Goal: Information Seeking & Learning: Learn about a topic

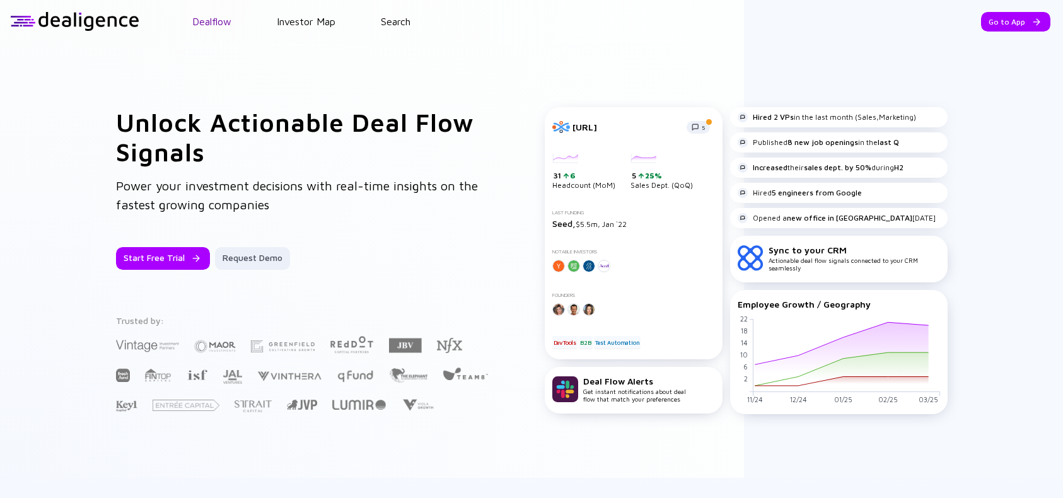
click at [207, 20] on link "Dealflow" at bounding box center [211, 21] width 39 height 11
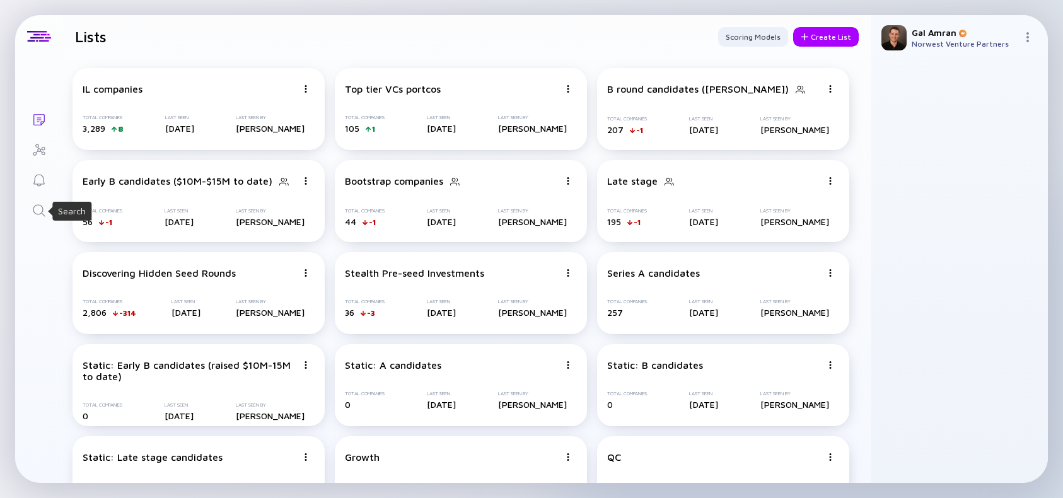
click at [44, 211] on icon "Search" at bounding box center [39, 210] width 15 height 15
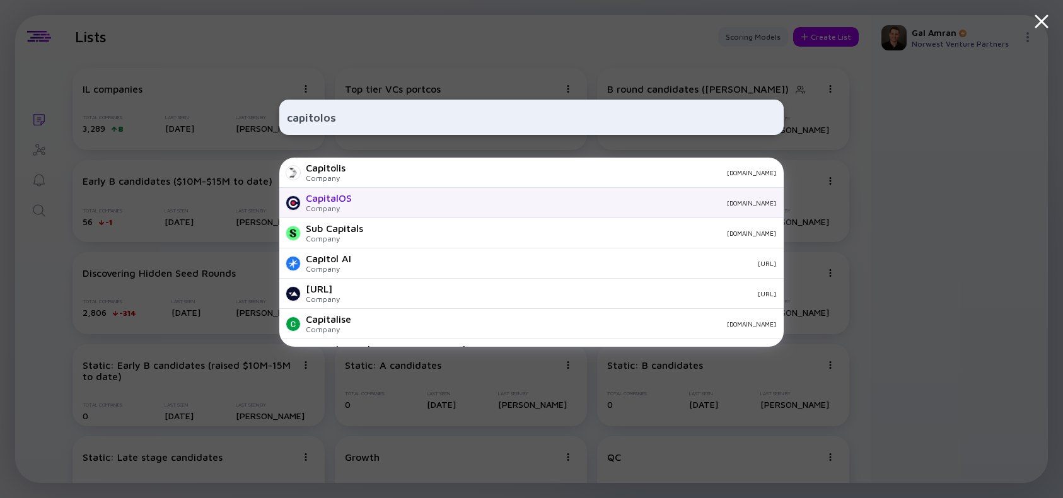
type input "capitolos"
click at [376, 209] on div "CapitalOS Company capitalos.com" at bounding box center [531, 203] width 504 height 30
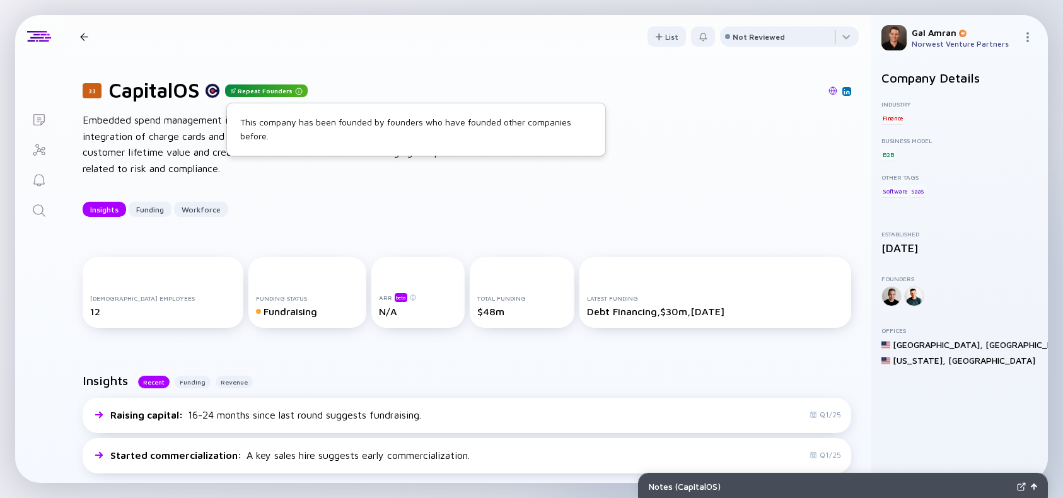
click at [267, 90] on div "Repeat Founders" at bounding box center [266, 90] width 83 height 13
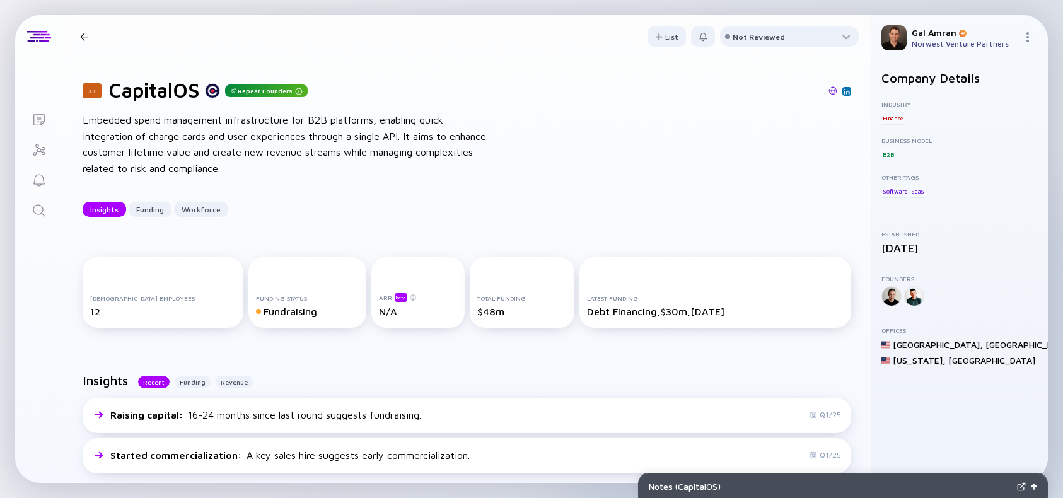
click at [291, 88] on div "Repeat Founders" at bounding box center [266, 90] width 83 height 13
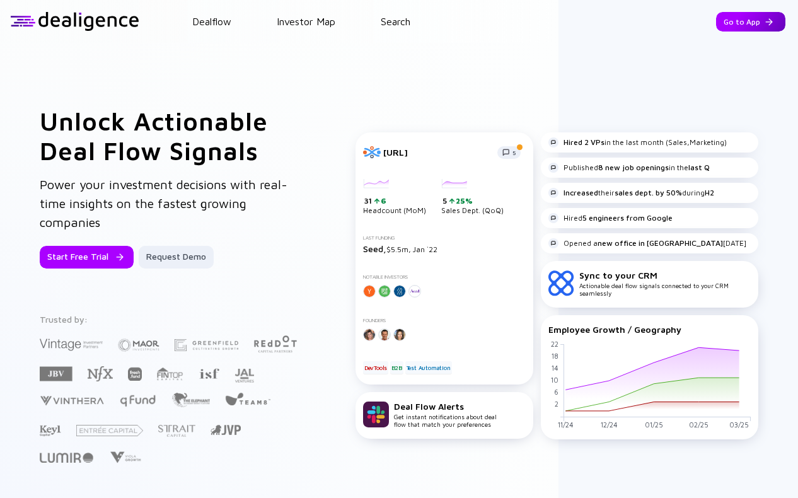
click at [765, 25] on div at bounding box center [769, 22] width 8 height 8
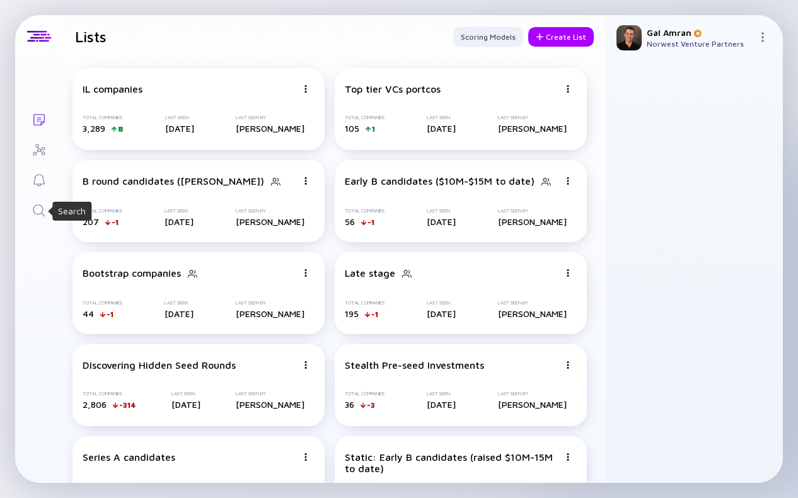
click at [33, 214] on icon "Search" at bounding box center [39, 210] width 15 height 15
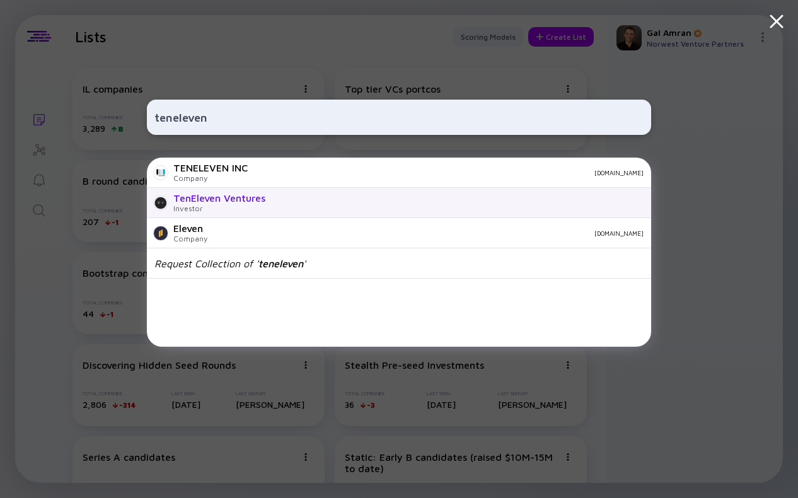
type input "teneleven"
click at [230, 197] on div "TenEleven Ventures" at bounding box center [219, 197] width 92 height 11
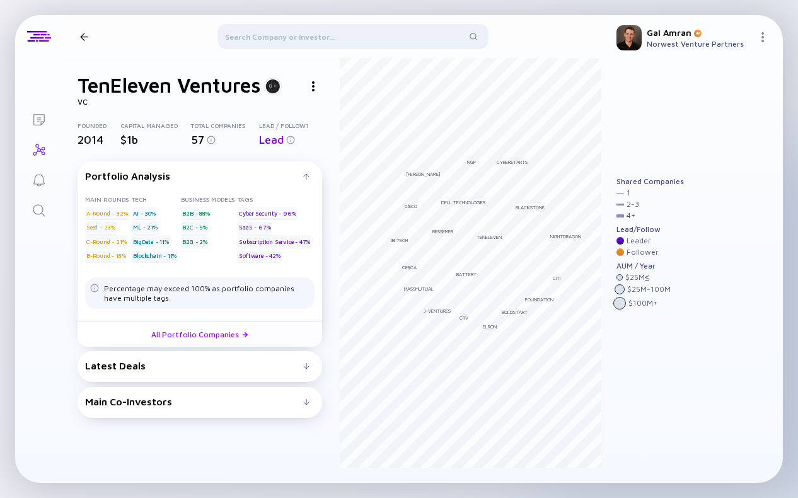
click at [178, 374] on div "Latest Deals Ontic Technologies [DATE] B2B C-Round Subscription Service Hyperna…" at bounding box center [200, 366] width 245 height 31
click at [304, 364] on div at bounding box center [306, 366] width 6 height 6
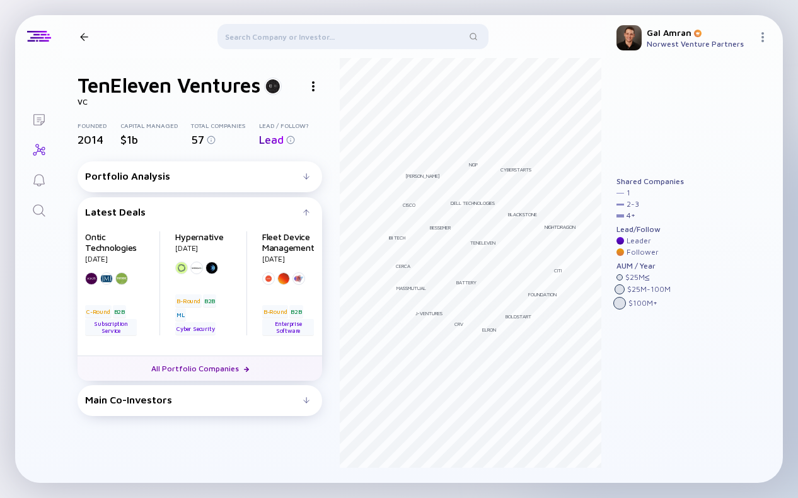
click at [230, 371] on link "All Portfolio Companies" at bounding box center [200, 368] width 245 height 25
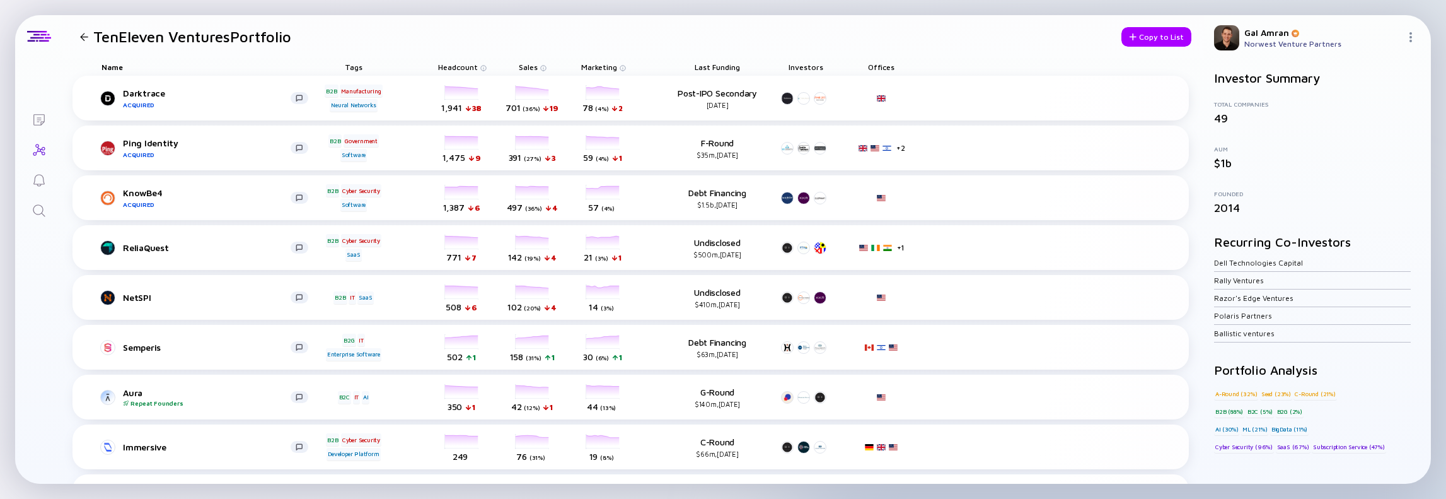
click at [725, 65] on span "Last Funding" at bounding box center [717, 66] width 45 height 9
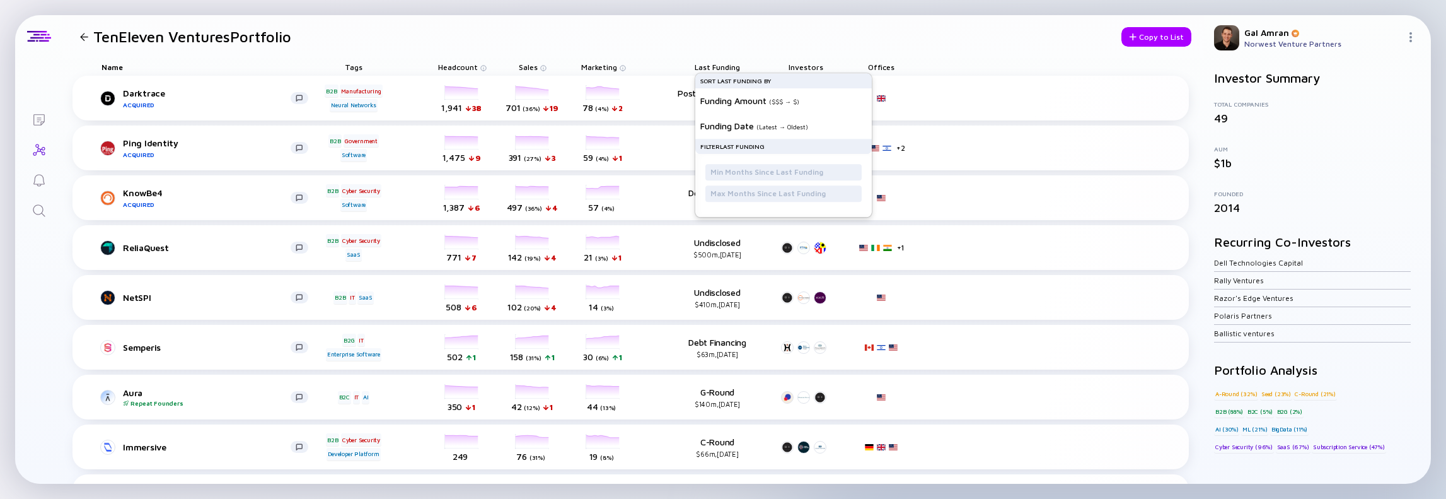
click at [721, 64] on span "Last Funding" at bounding box center [717, 66] width 45 height 9
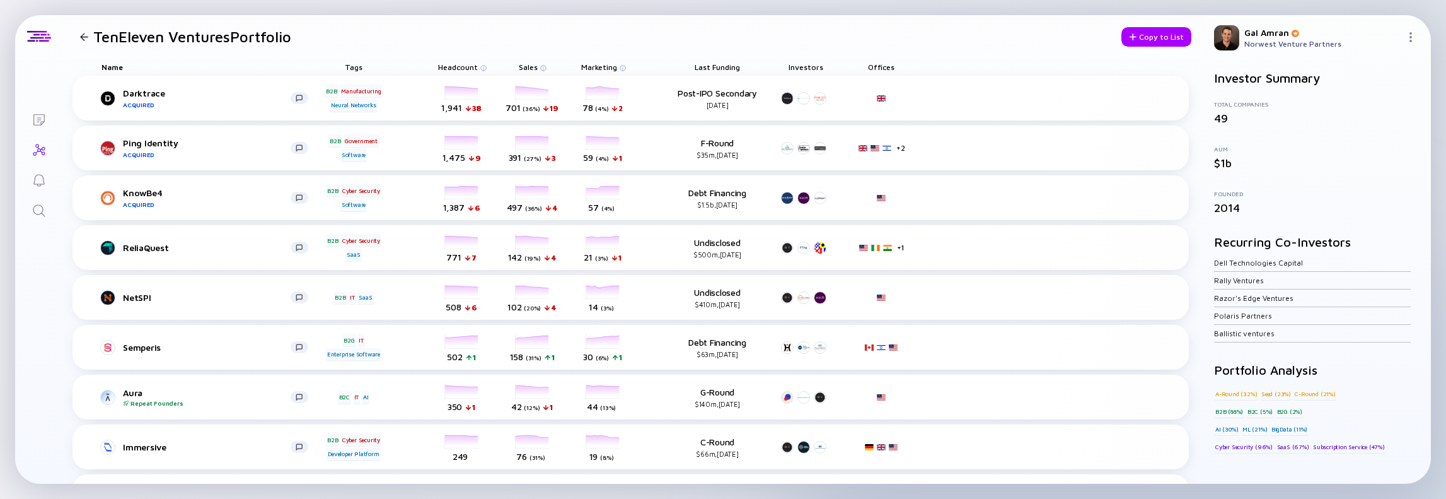
click at [721, 64] on span "Last Funding" at bounding box center [717, 66] width 45 height 9
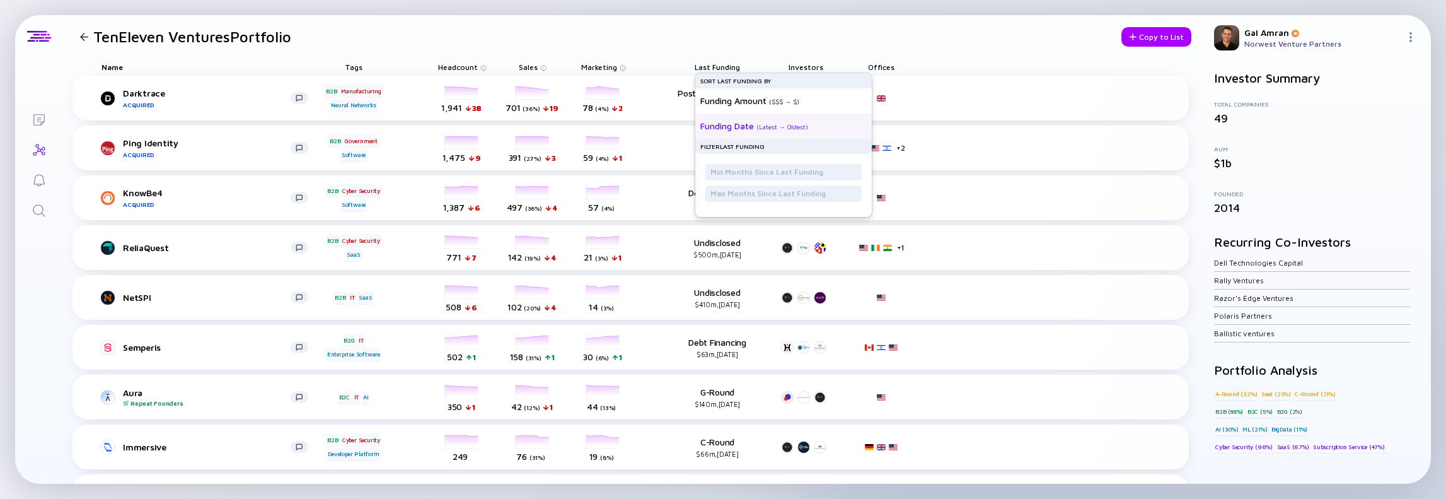
click at [739, 127] on div "Funding Date" at bounding box center [727, 125] width 54 height 11
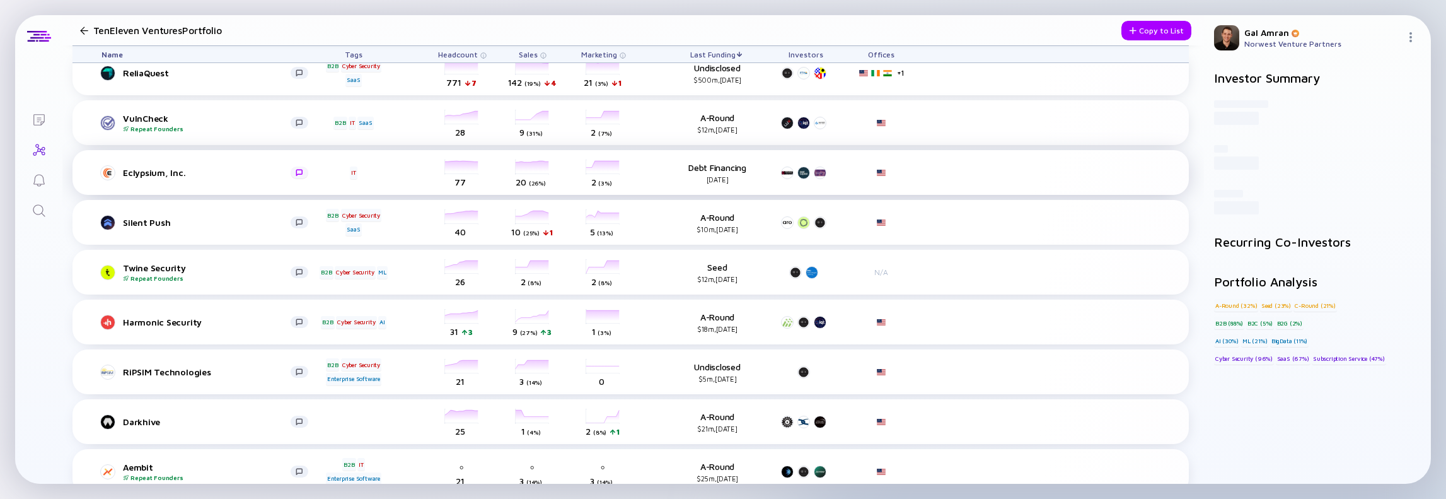
scroll to position [441, 0]
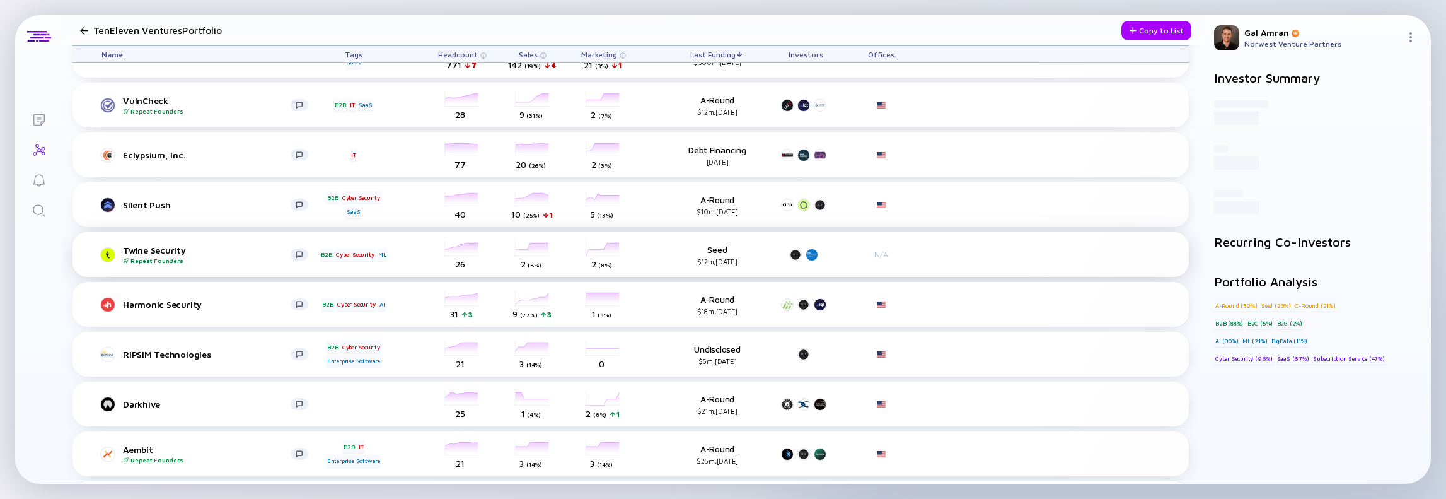
click at [219, 249] on div "Twine Security Repeat Founders" at bounding box center [207, 255] width 168 height 20
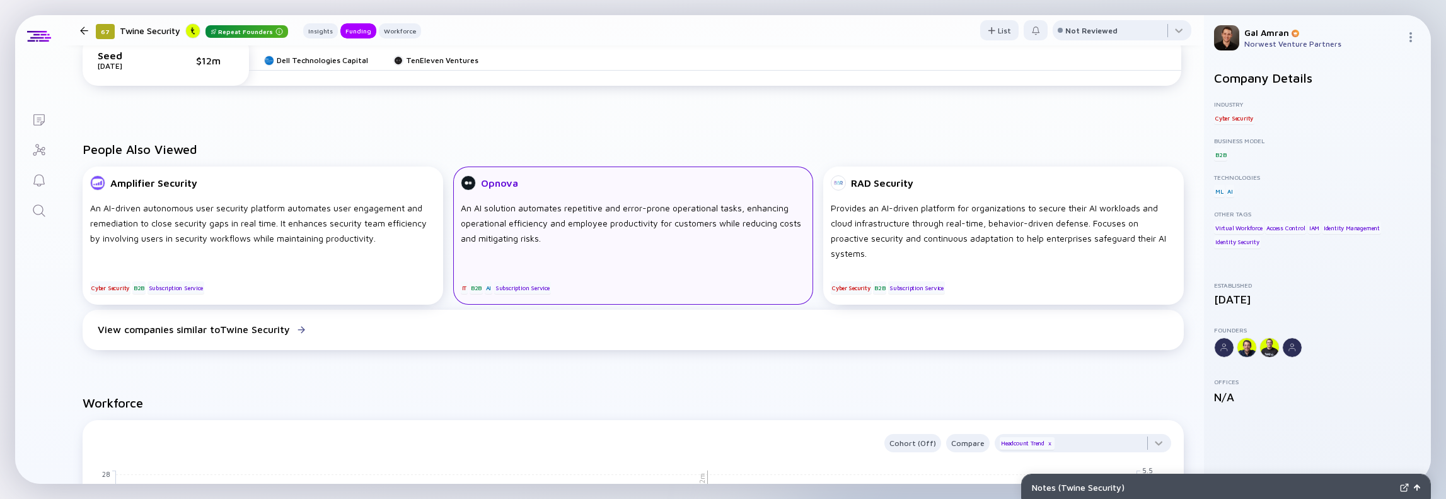
scroll to position [265, 0]
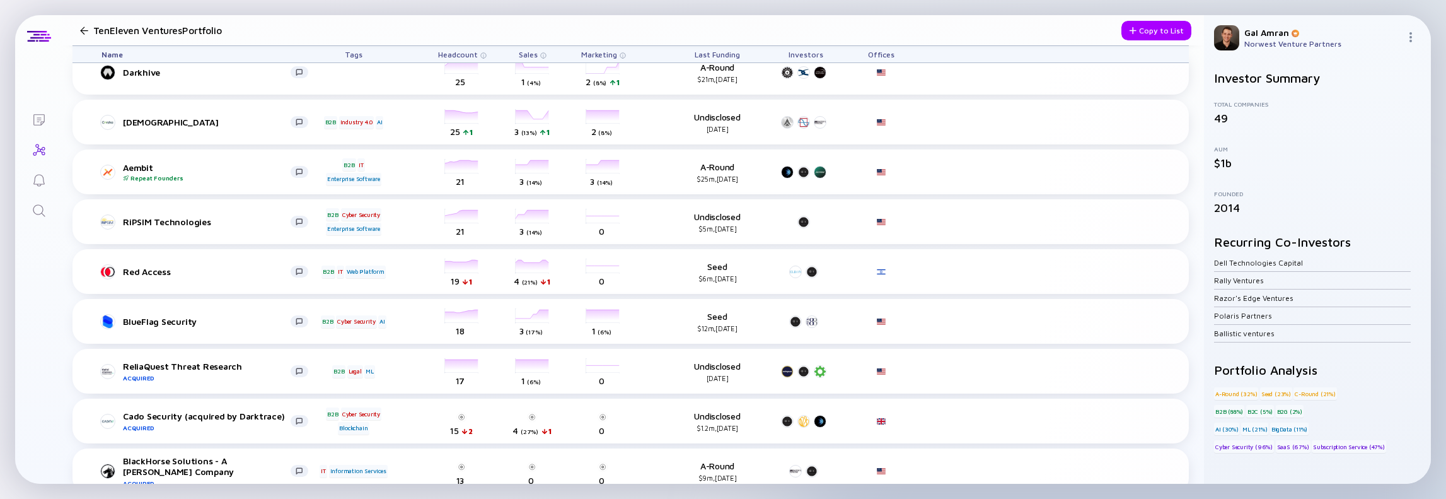
scroll to position [1639, 0]
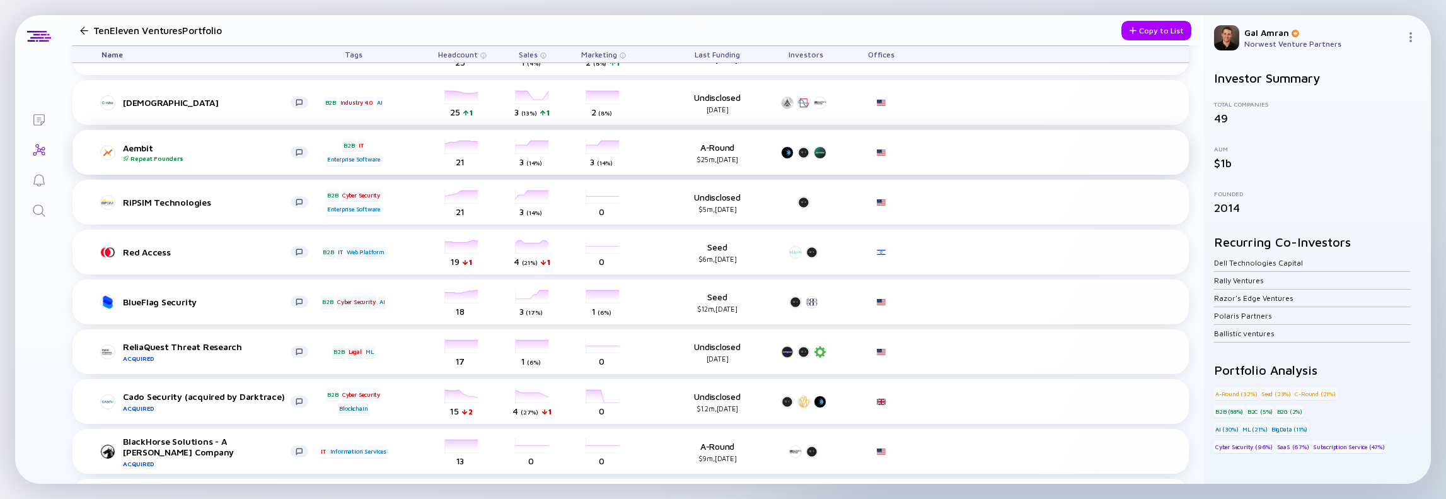
click at [130, 147] on div "Aembit Repeat Founders" at bounding box center [207, 152] width 168 height 20
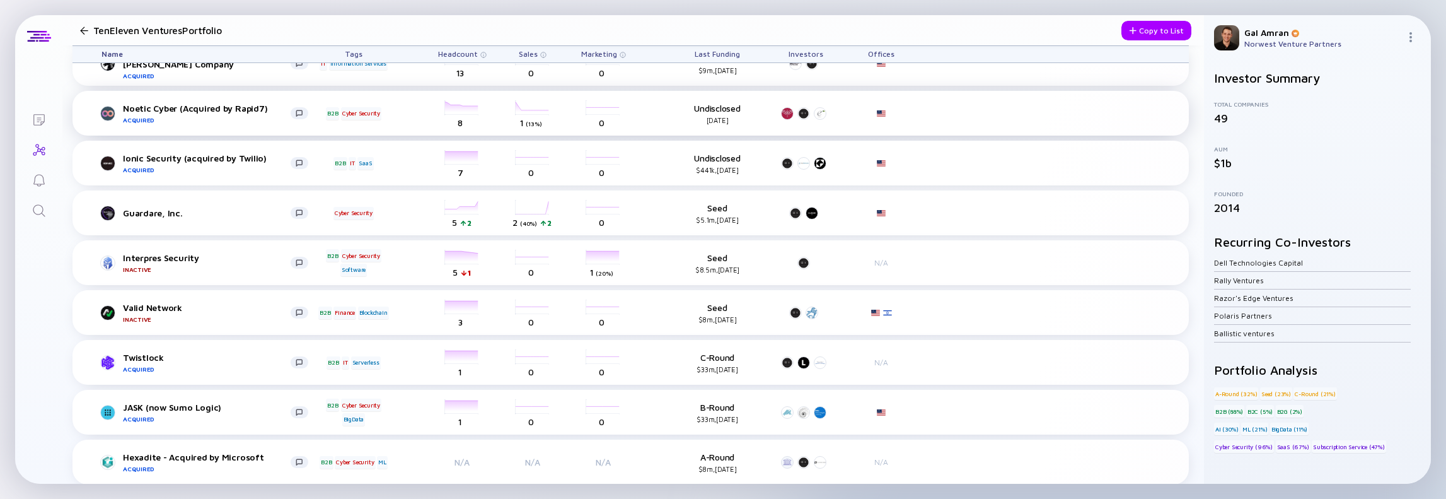
scroll to position [2033, 0]
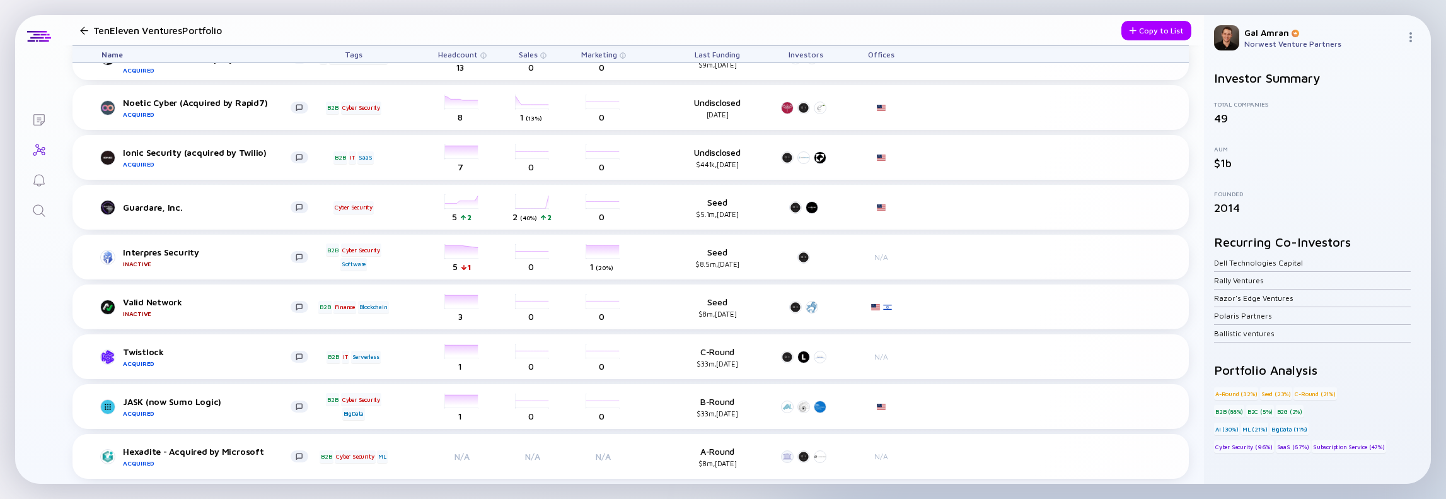
click at [29, 316] on div "Lists TenEleven Ventures Portfolio Copy to List Name Tags Headcount Sales Marke…" at bounding box center [723, 249] width 1416 height 468
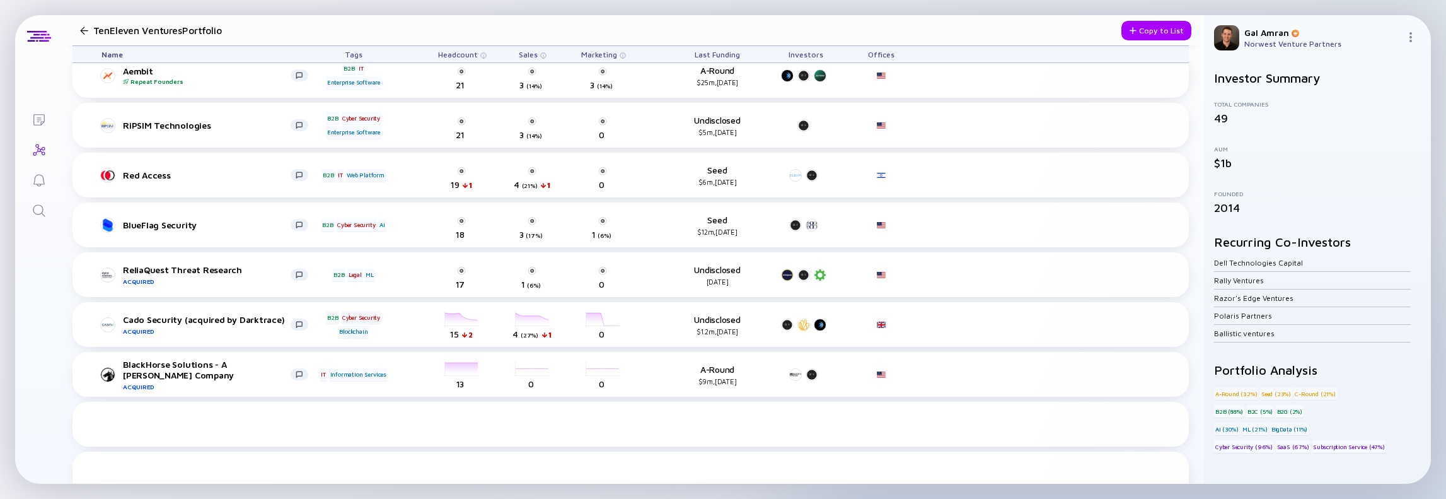
scroll to position [1591, 0]
